Goal: Find specific page/section: Find specific page/section

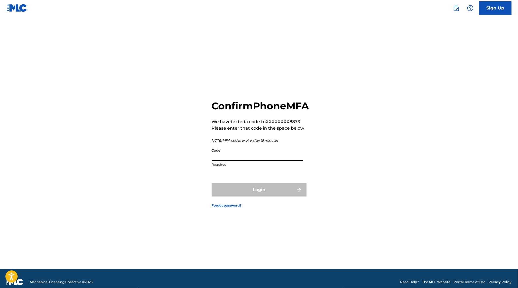
click at [216, 161] on input "Code" at bounding box center [257, 153] width 91 height 15
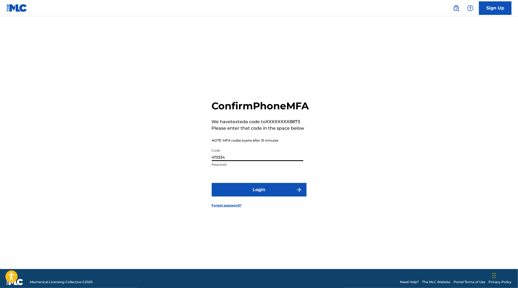
type input "473334"
click at [212, 183] on button "Login" at bounding box center [259, 190] width 95 height 14
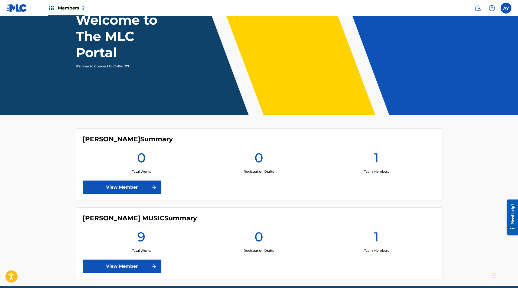
scroll to position [56, 0]
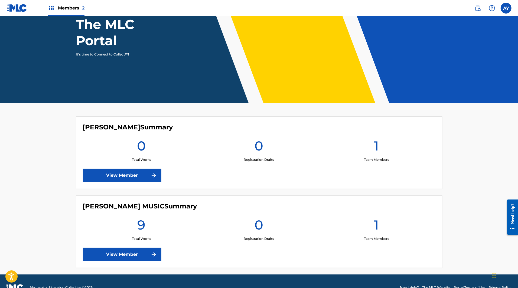
click at [144, 248] on link "View Member" at bounding box center [122, 255] width 78 height 14
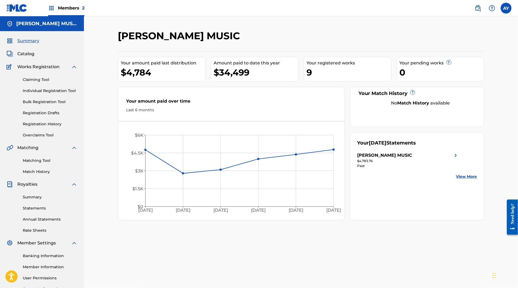
click at [26, 54] on span "Catalog" at bounding box center [25, 54] width 17 height 6
